Goal: Task Accomplishment & Management: Manage account settings

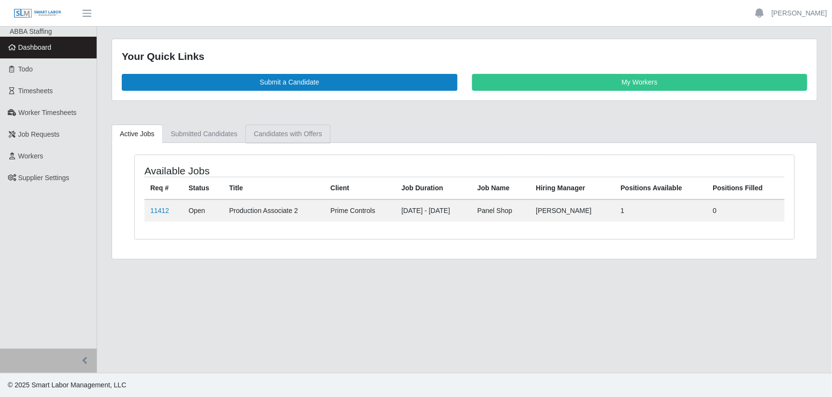
click at [292, 125] on link "Candidates with Offers" at bounding box center [287, 134] width 85 height 19
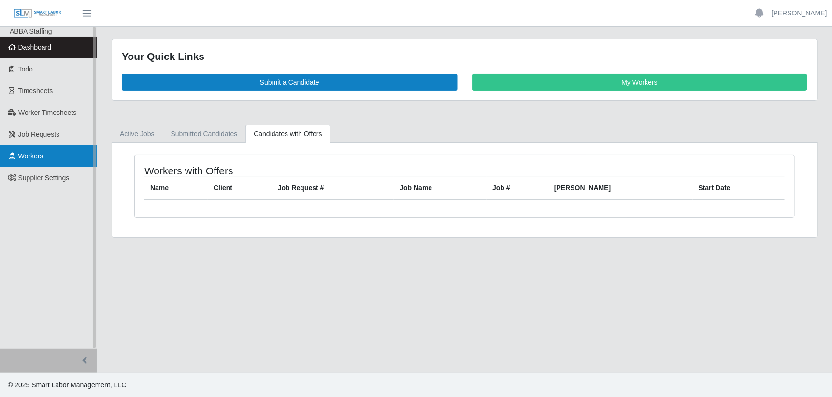
click at [74, 153] on link "Workers" at bounding box center [48, 156] width 97 height 22
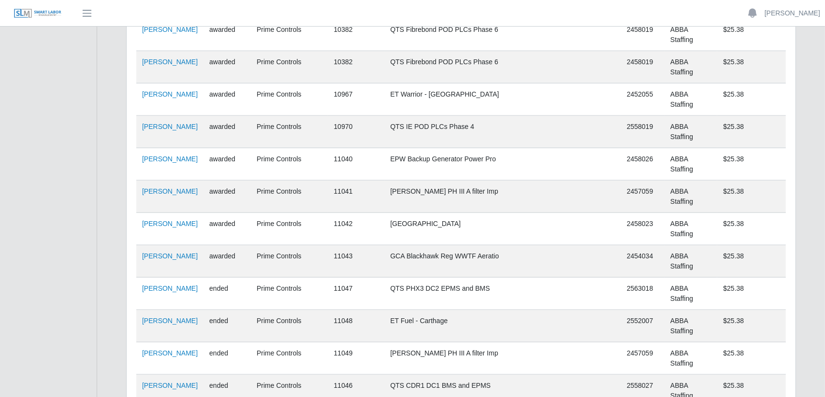
scroll to position [1810, 0]
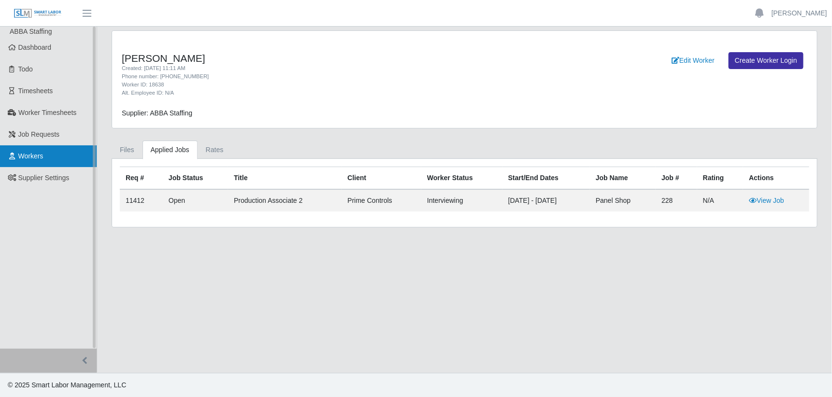
click at [51, 154] on link "Workers" at bounding box center [48, 156] width 97 height 22
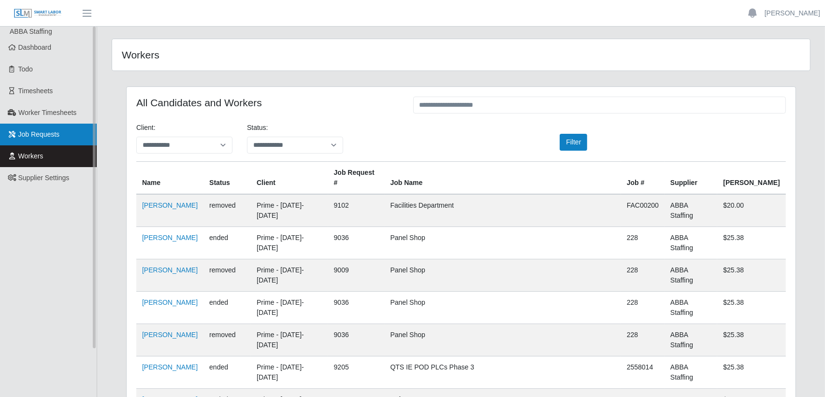
click at [72, 136] on link "Job Requests" at bounding box center [48, 135] width 97 height 22
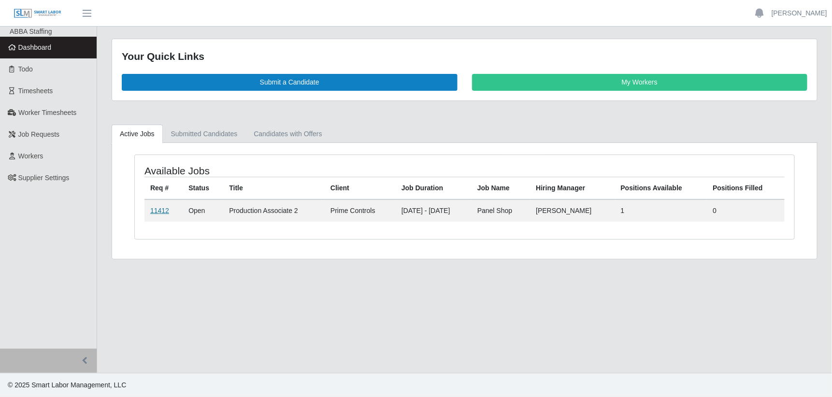
click at [158, 209] on link "11412" at bounding box center [159, 211] width 19 height 8
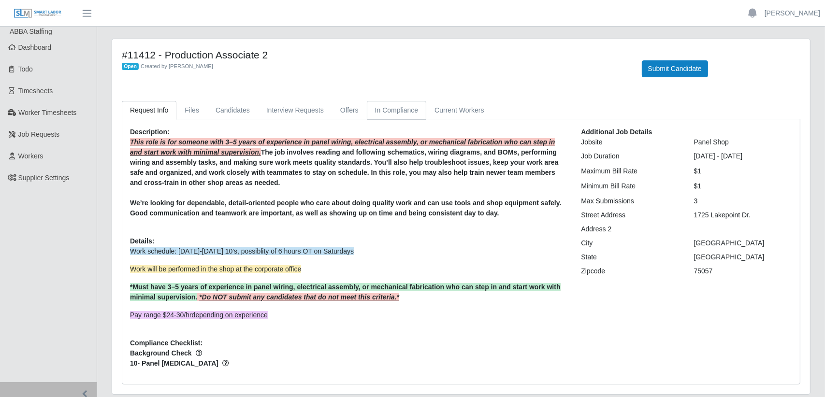
click at [387, 108] on link "In Compliance" at bounding box center [397, 110] width 60 height 19
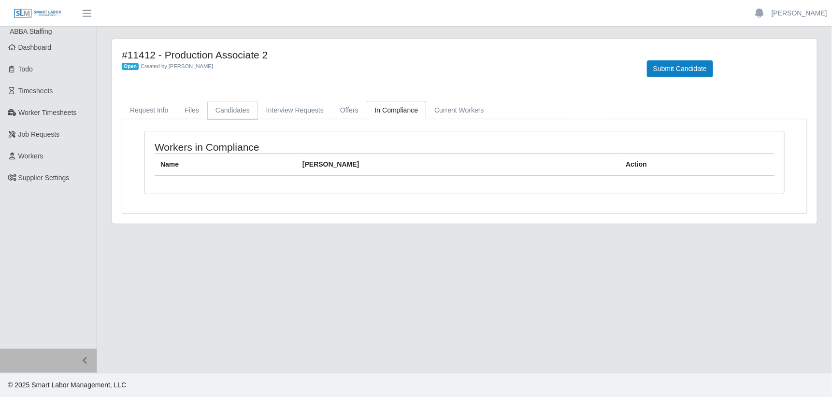
click at [232, 112] on link "Candidates" at bounding box center [232, 110] width 51 height 19
click at [288, 111] on link "Interview Requests" at bounding box center [295, 110] width 74 height 19
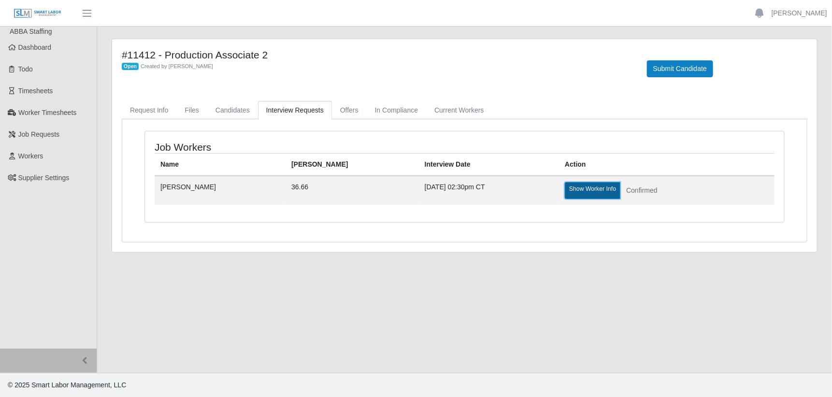
click at [565, 187] on link "Show Worker Info" at bounding box center [593, 190] width 56 height 17
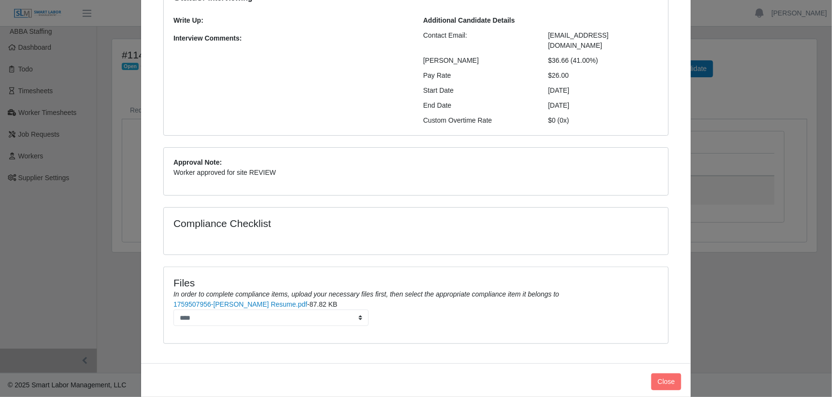
scroll to position [108, 0]
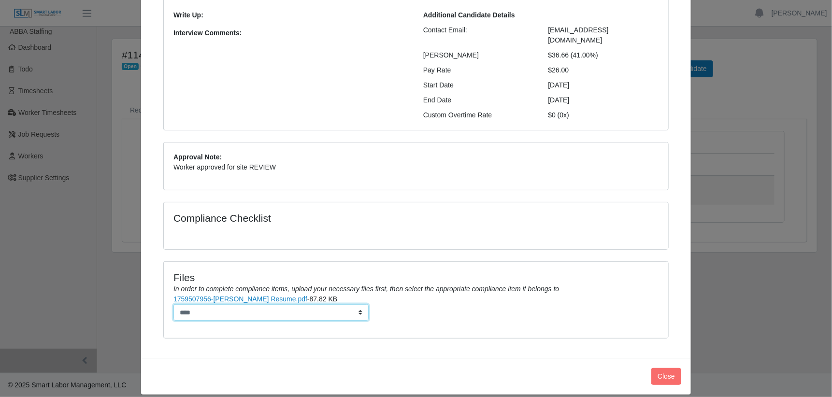
click at [356, 304] on select "****" at bounding box center [270, 312] width 195 height 17
click at [235, 295] on link "1759507956-Akindeji Akinyemi Resume.pdf" at bounding box center [240, 299] width 134 height 8
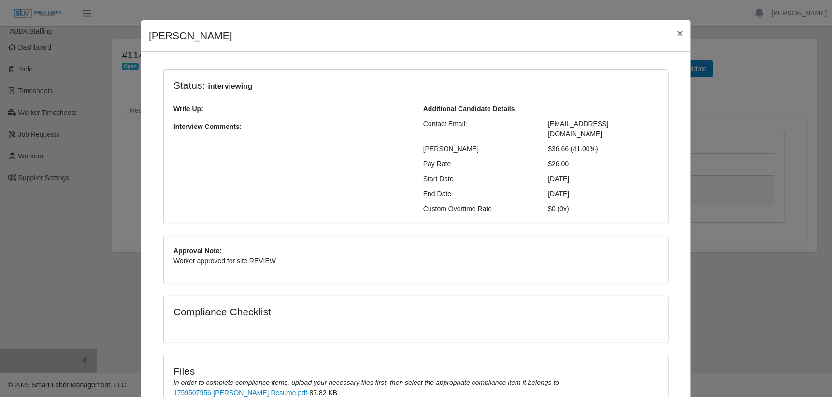
scroll to position [0, 0]
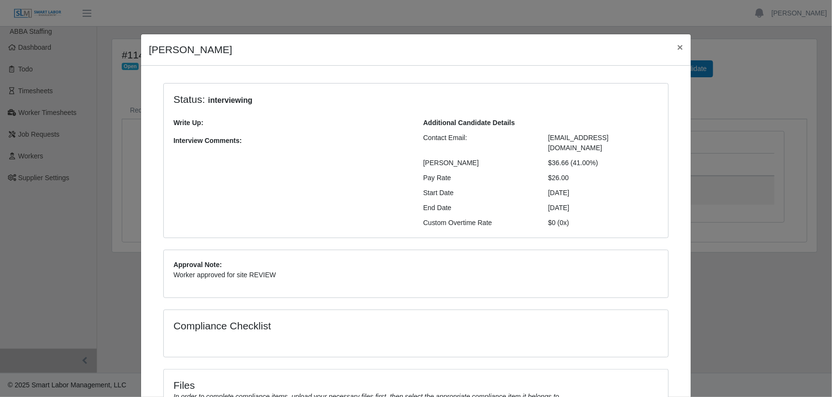
click at [39, 153] on div "Akindeji Akinyemi × Status: interviewing Write Up: Interview Comments: Addition…" at bounding box center [416, 198] width 832 height 397
click at [41, 155] on div "Akindeji Akinyemi × Status: interviewing Write Up: Interview Comments: Addition…" at bounding box center [416, 198] width 832 height 397
click at [677, 47] on span "×" at bounding box center [680, 47] width 6 height 11
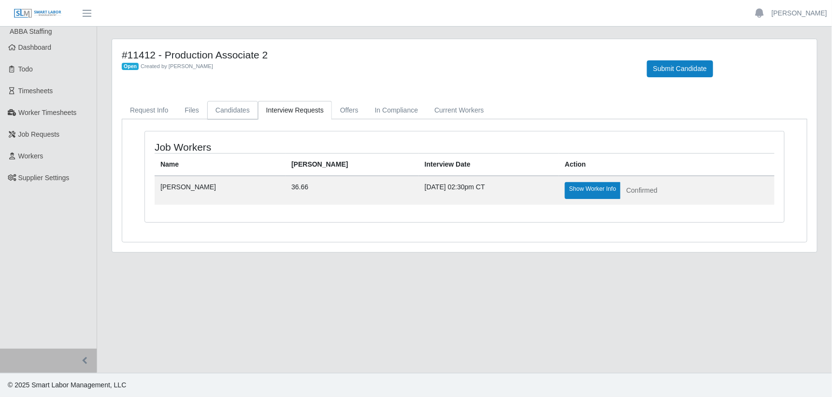
click at [222, 110] on link "Candidates" at bounding box center [232, 110] width 51 height 19
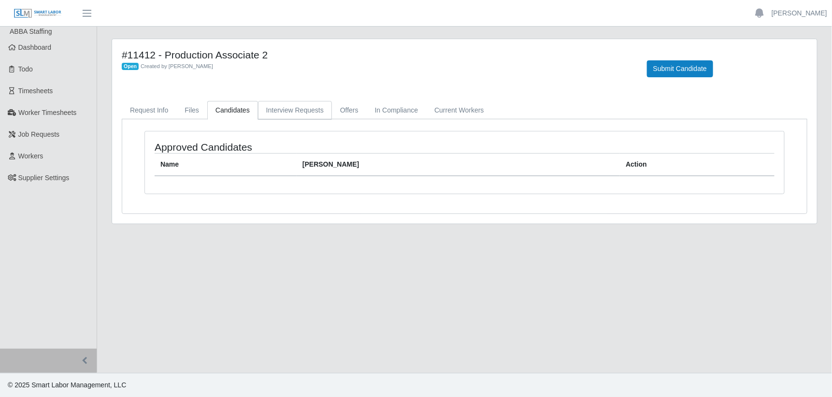
click at [283, 112] on link "Interview Requests" at bounding box center [295, 110] width 74 height 19
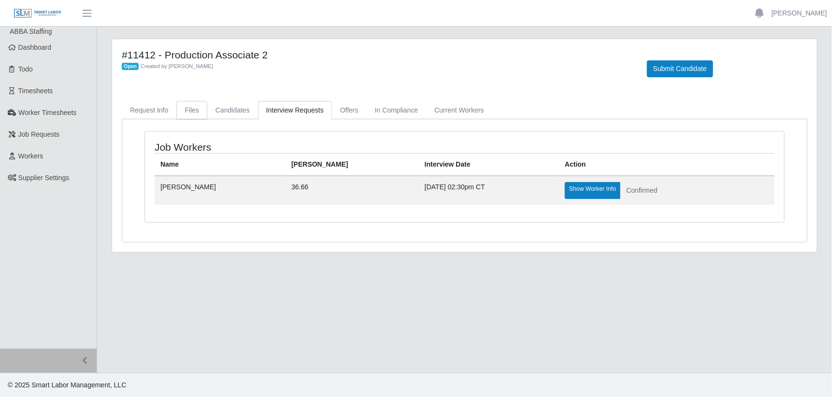
click at [187, 110] on link "Files" at bounding box center [191, 110] width 31 height 19
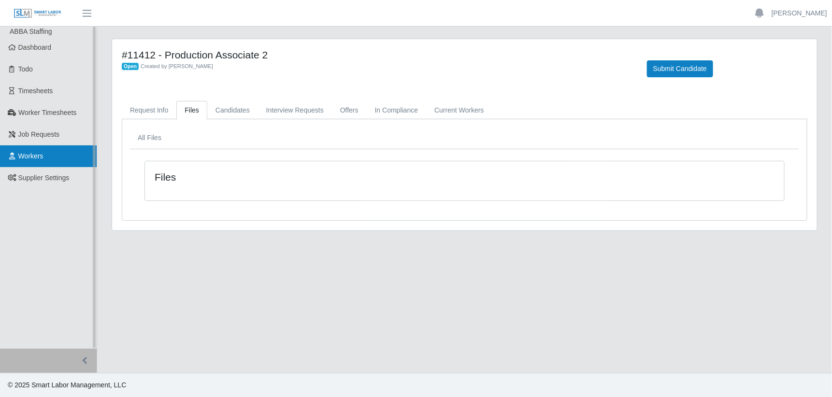
click at [43, 156] on link "Workers" at bounding box center [48, 156] width 97 height 22
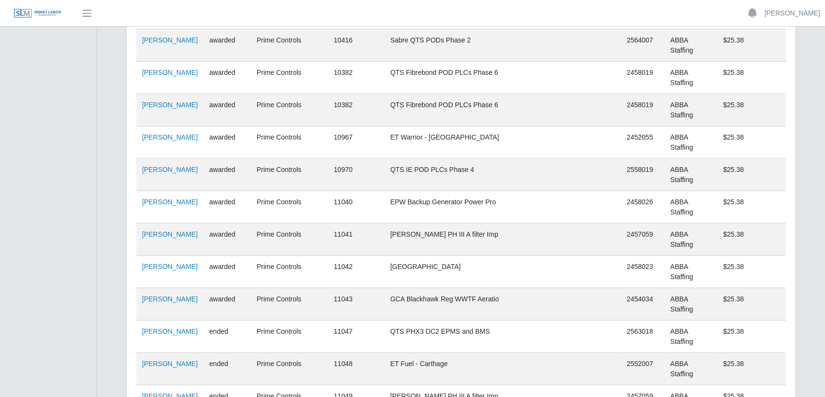
scroll to position [1691, 0]
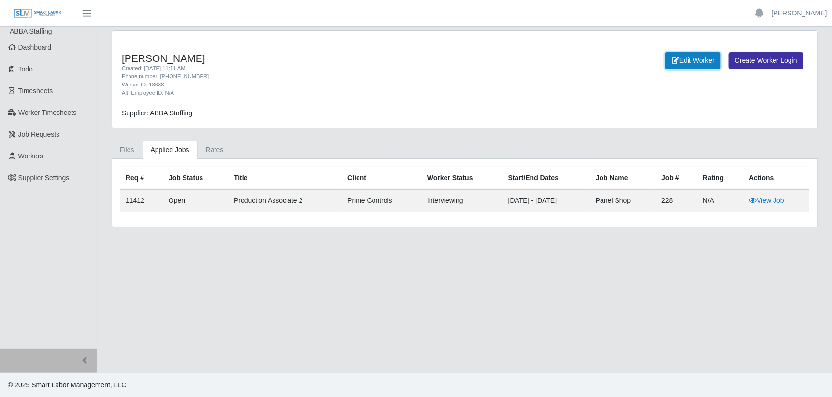
click at [690, 59] on link "Edit Worker" at bounding box center [693, 60] width 56 height 17
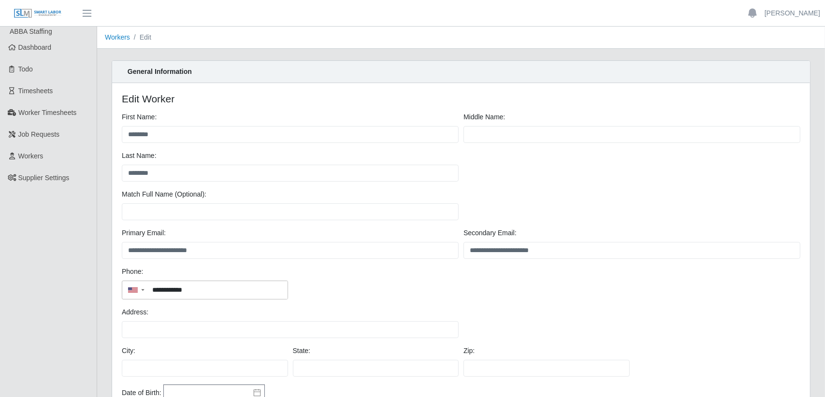
click at [143, 36] on li "Edit" at bounding box center [140, 37] width 21 height 10
click at [118, 37] on link "Workers" at bounding box center [117, 37] width 25 height 8
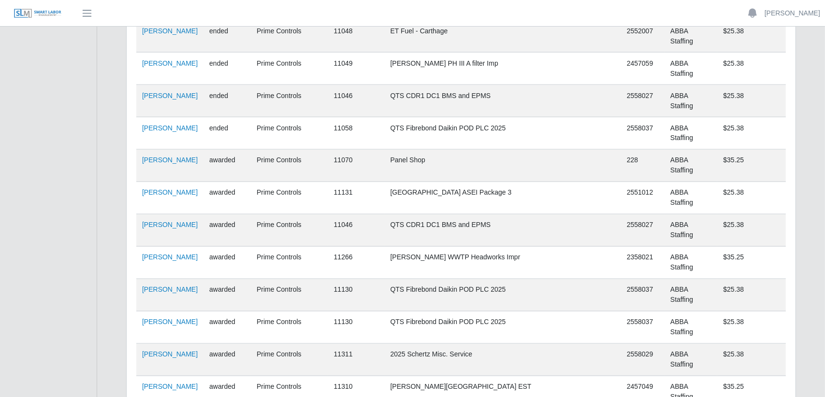
scroll to position [1810, 0]
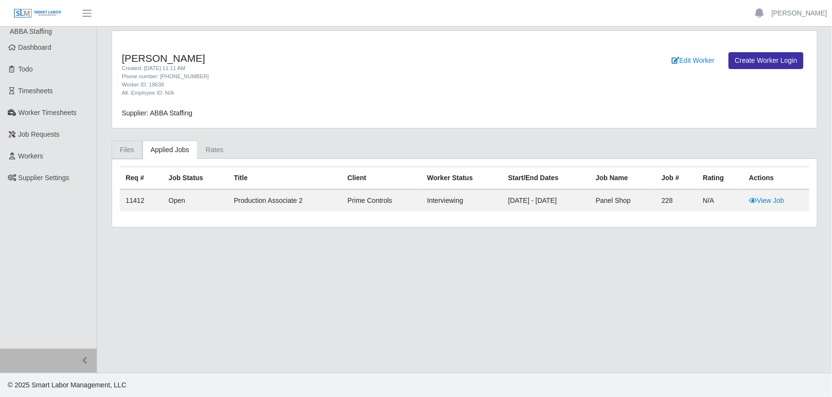
click at [123, 151] on link "Files" at bounding box center [127, 150] width 31 height 19
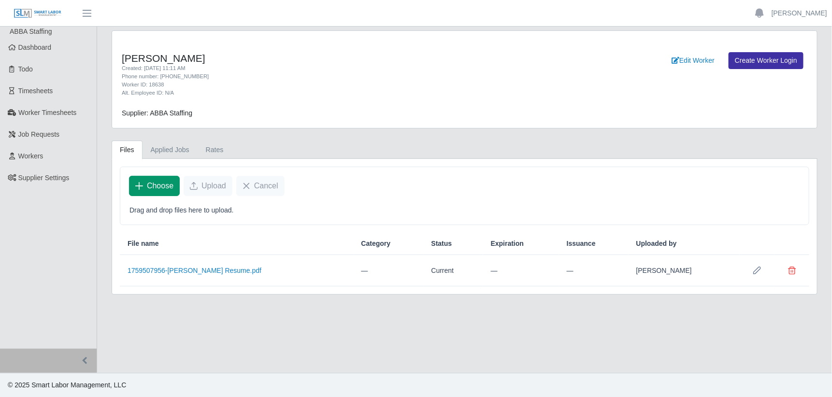
click at [159, 183] on span "Choose" at bounding box center [160, 186] width 27 height 12
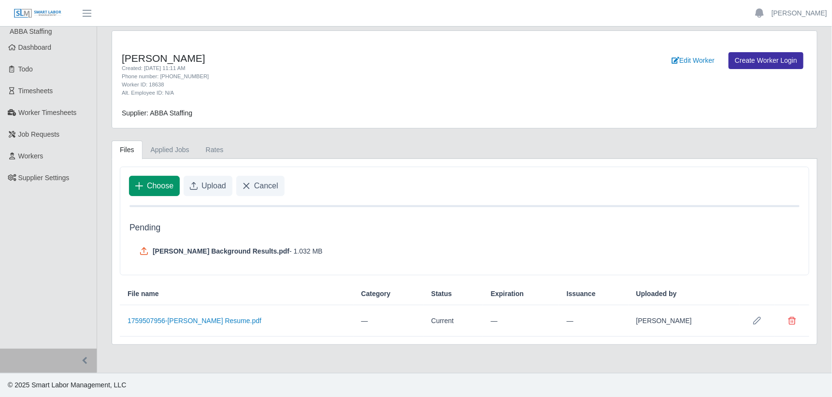
click at [148, 184] on span "Choose" at bounding box center [160, 186] width 27 height 12
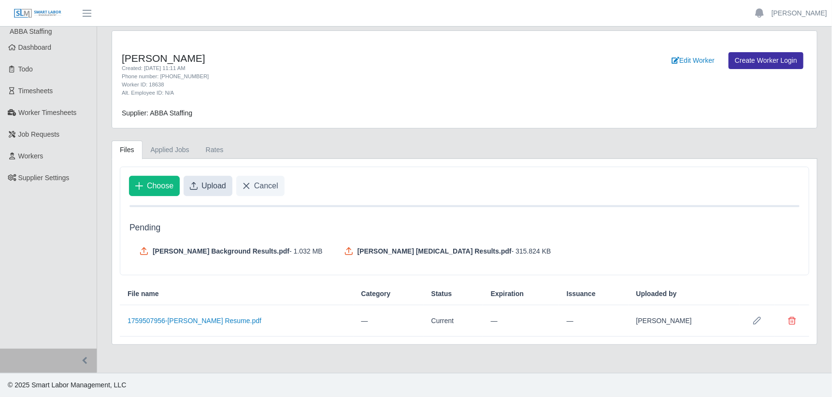
click at [211, 182] on span "Upload" at bounding box center [213, 186] width 25 height 12
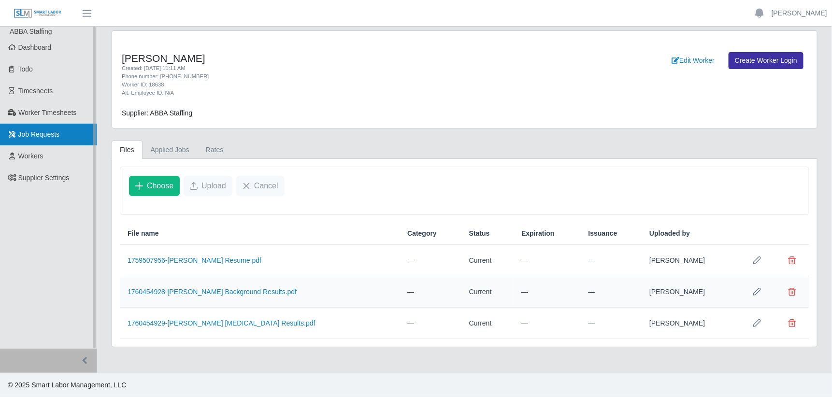
click at [44, 130] on span "Job Requests" at bounding box center [39, 134] width 42 height 8
